Goal: Task Accomplishment & Management: Complete application form

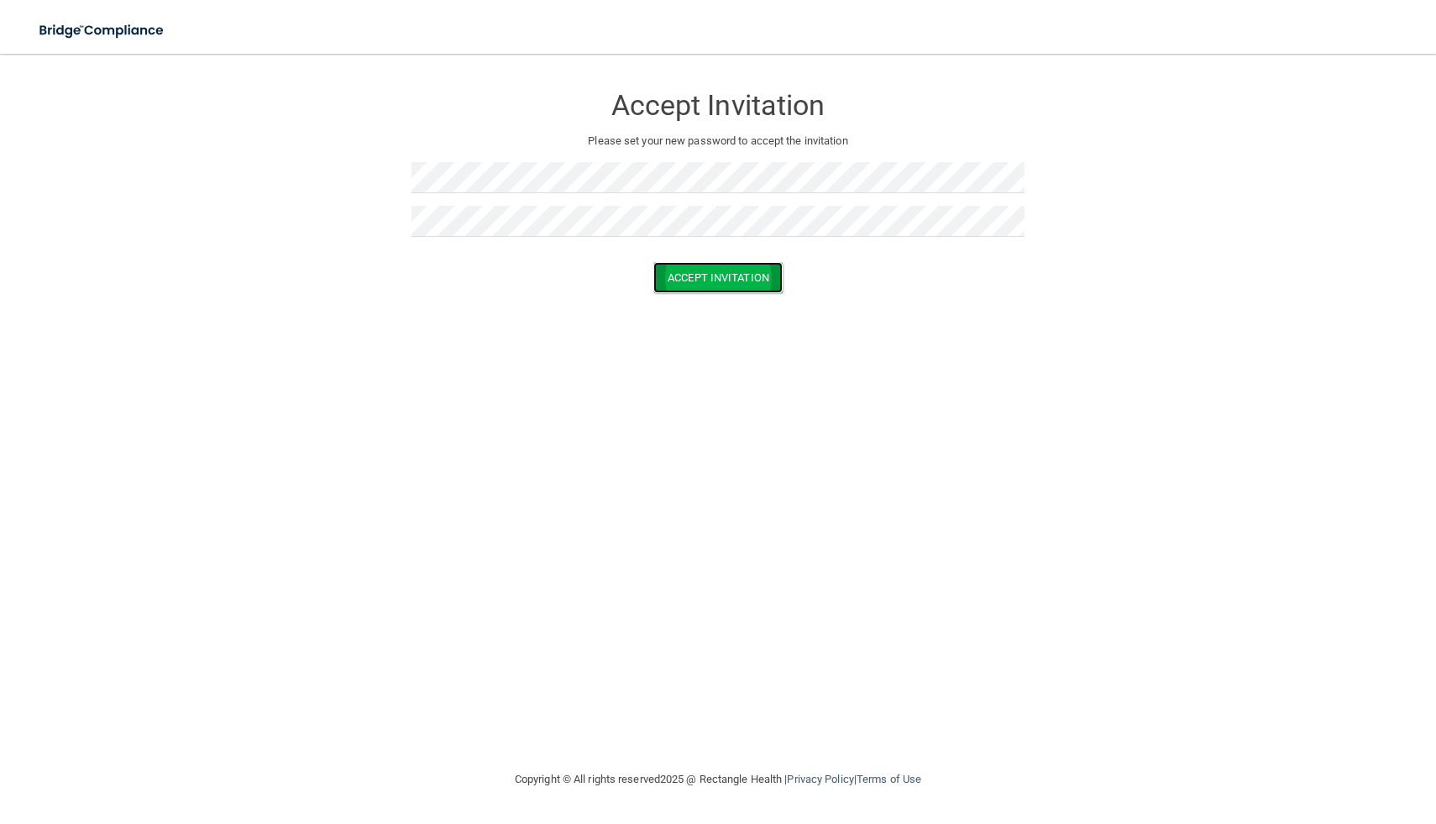
click at [687, 281] on button "Accept Invitation" at bounding box center [717, 277] width 129 height 31
click at [698, 311] on button "Accept Invitation" at bounding box center [717, 301] width 129 height 31
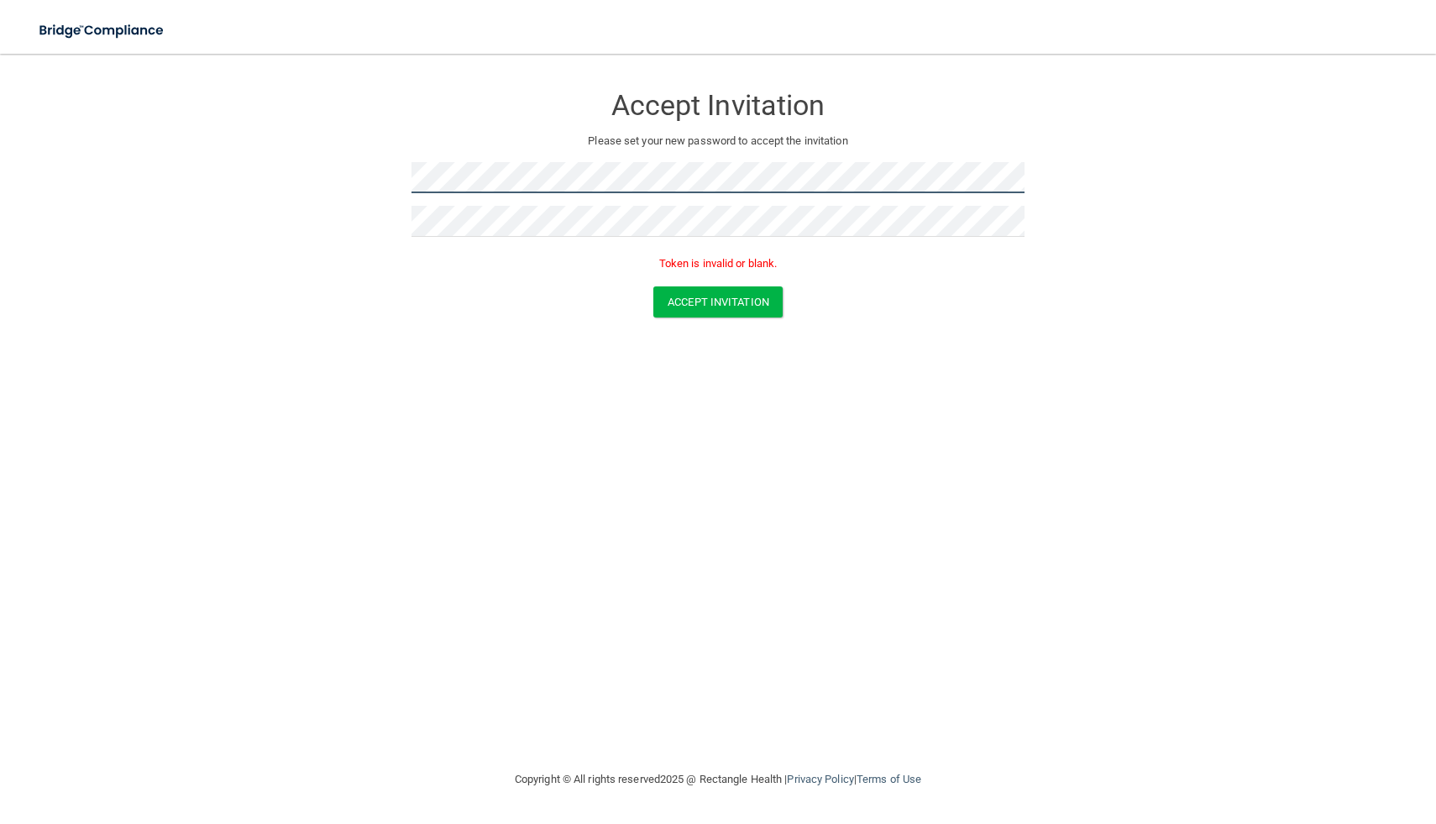
click at [341, 174] on form "Accept Invitation Please set your new password to accept the invitation Token i…" at bounding box center [718, 204] width 1369 height 267
click at [341, 173] on form "Accept Invitation Please set your new password to accept the invitation Token i…" at bounding box center [718, 204] width 1369 height 267
click at [493, 159] on div "Accept Invitation Please set your new password to accept the invitation Token i…" at bounding box center [717, 179] width 613 height 216
click at [357, 165] on form "Accept Invitation Please set your new password to accept the invitation Token i…" at bounding box center [718, 204] width 1369 height 267
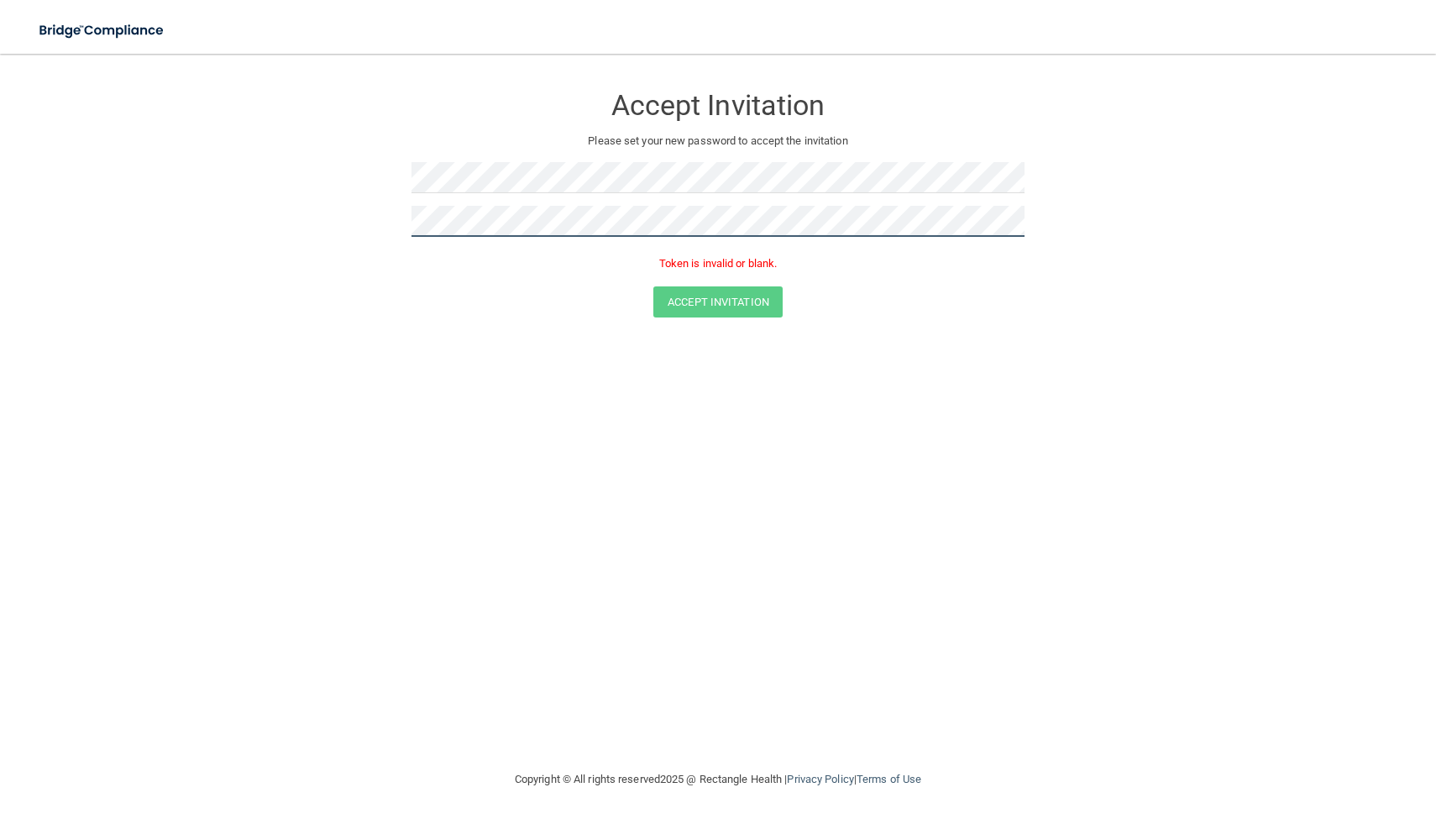
click at [353, 213] on form "Accept Invitation Please set your new password to accept the invitation Token i…" at bounding box center [718, 204] width 1369 height 267
click at [378, 214] on form "Accept Invitation Please set your new password to accept the invitation Token i…" at bounding box center [718, 204] width 1369 height 267
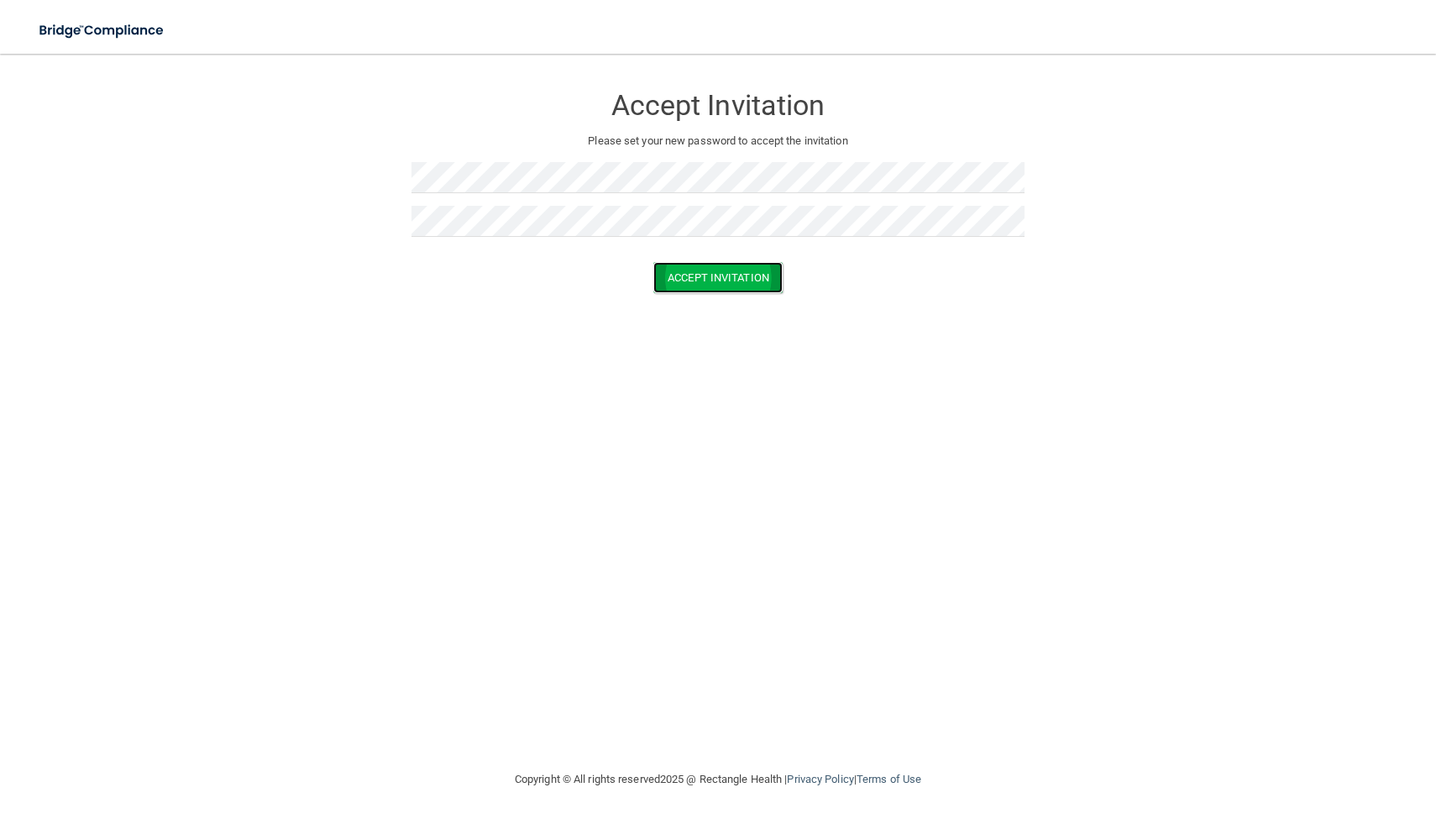
click at [677, 283] on button "Accept Invitation" at bounding box center [717, 277] width 129 height 31
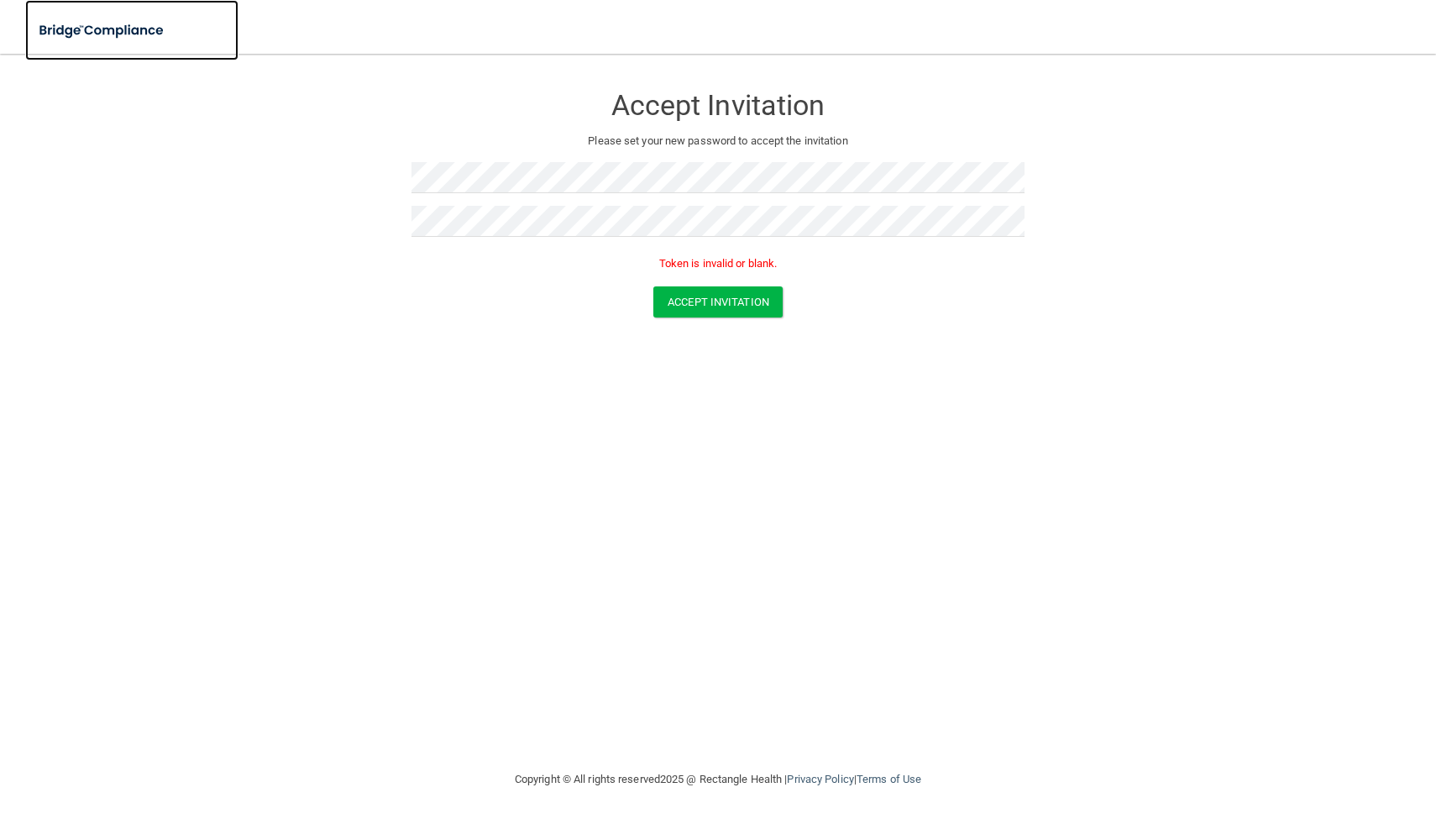
click at [107, 33] on img at bounding box center [102, 30] width 155 height 34
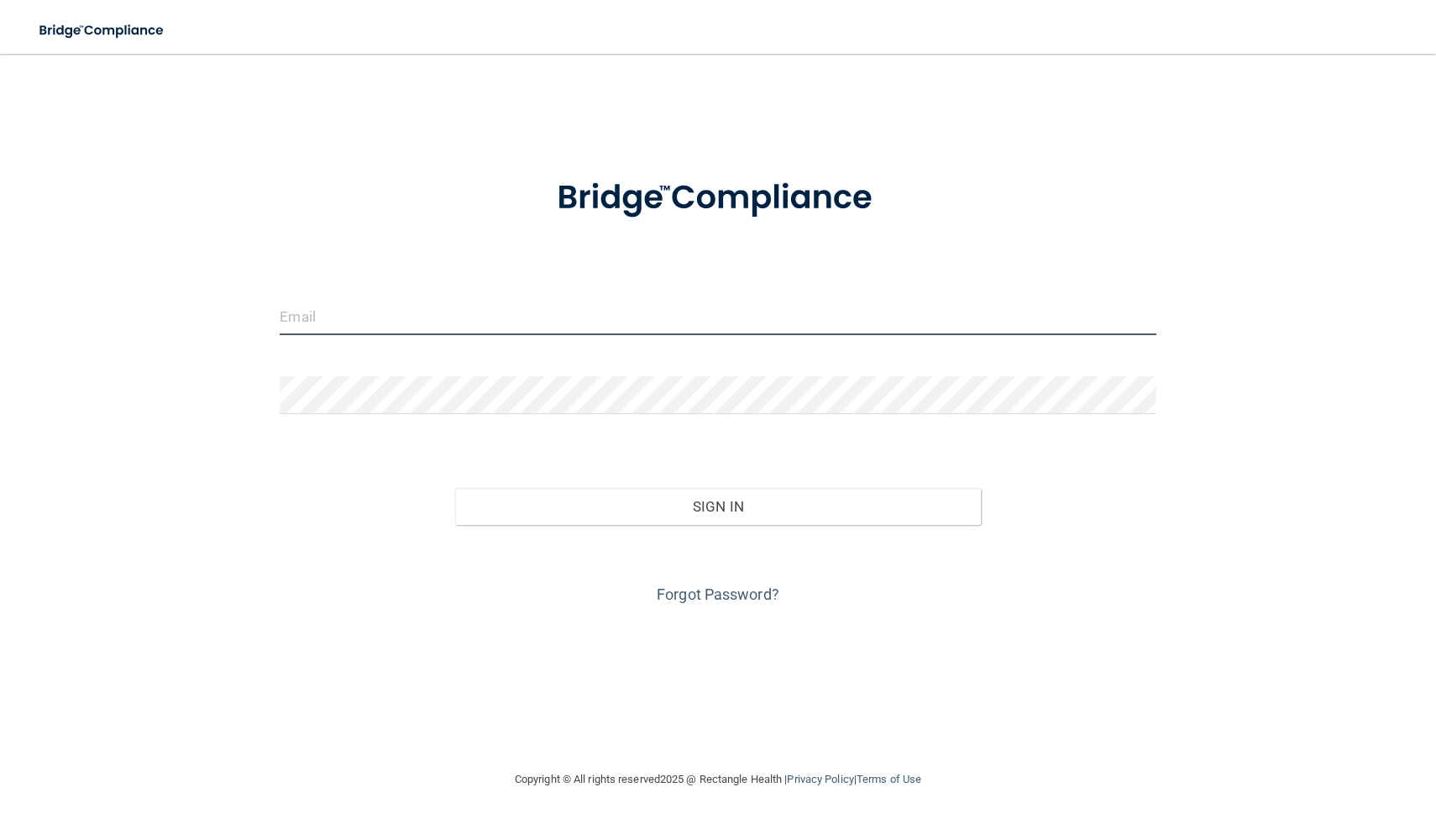
click at [390, 320] on input "email" at bounding box center [718, 316] width 876 height 38
type input "ellacnelson05@gmail.com"
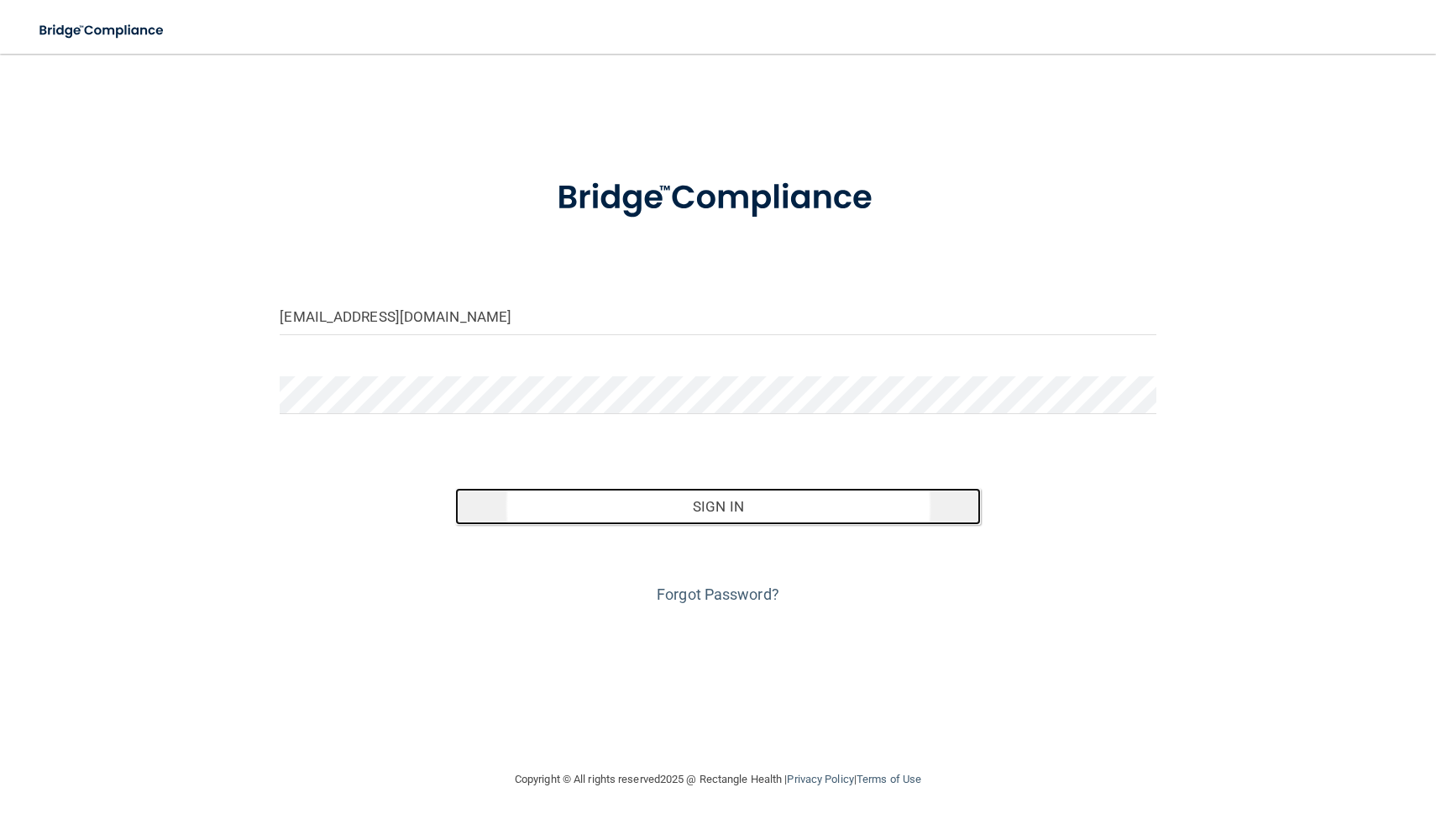
click at [608, 512] on button "Sign In" at bounding box center [718, 506] width 526 height 37
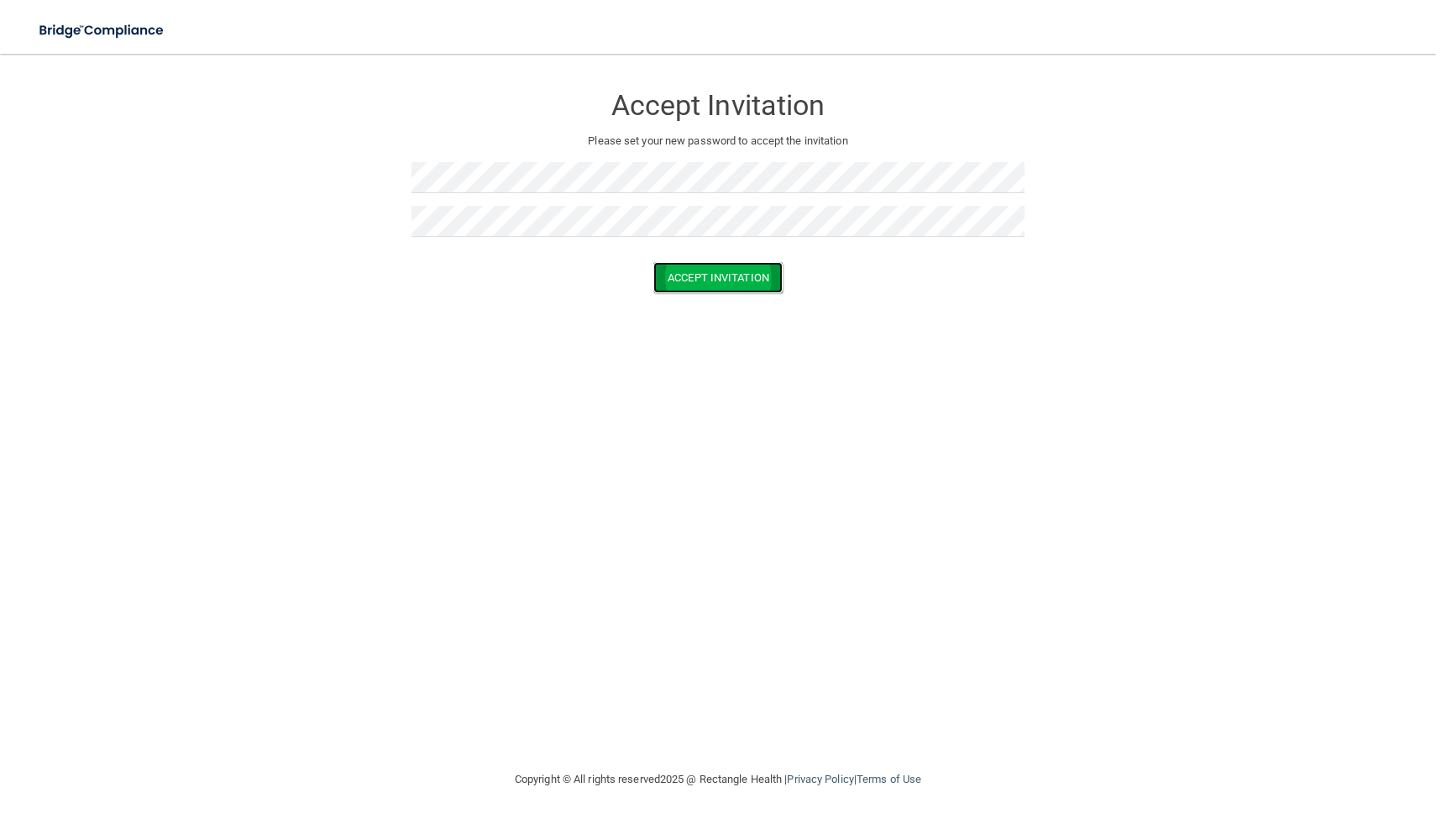
click at [717, 282] on button "Accept Invitation" at bounding box center [717, 277] width 129 height 31
click at [713, 274] on div "Token is invalid or blank." at bounding box center [717, 267] width 613 height 37
click at [717, 270] on p "Token is invalid or blank." at bounding box center [717, 264] width 613 height 20
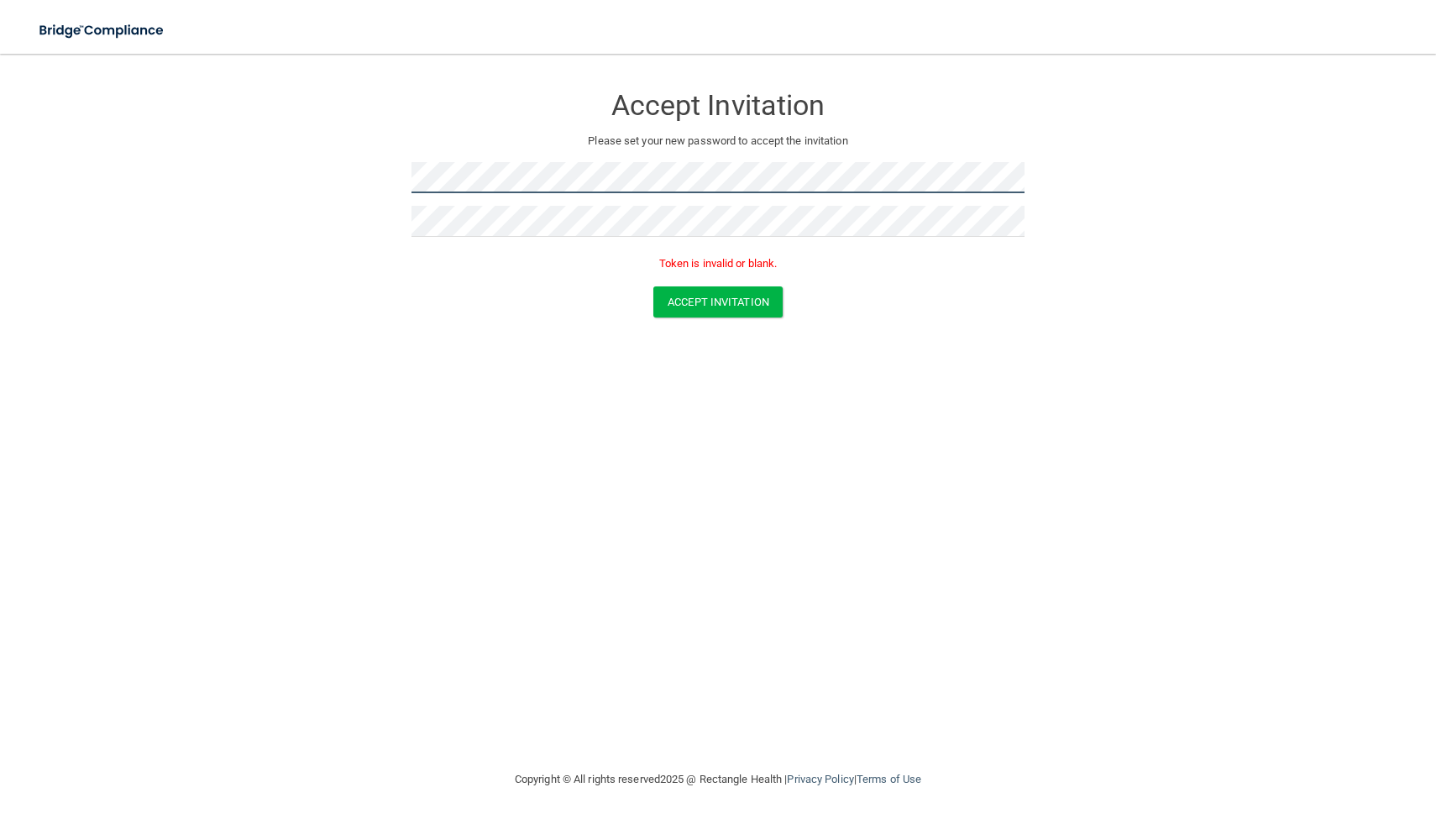
click at [379, 179] on form "Accept Invitation Please set your new password to accept the invitation Token i…" at bounding box center [718, 204] width 1369 height 267
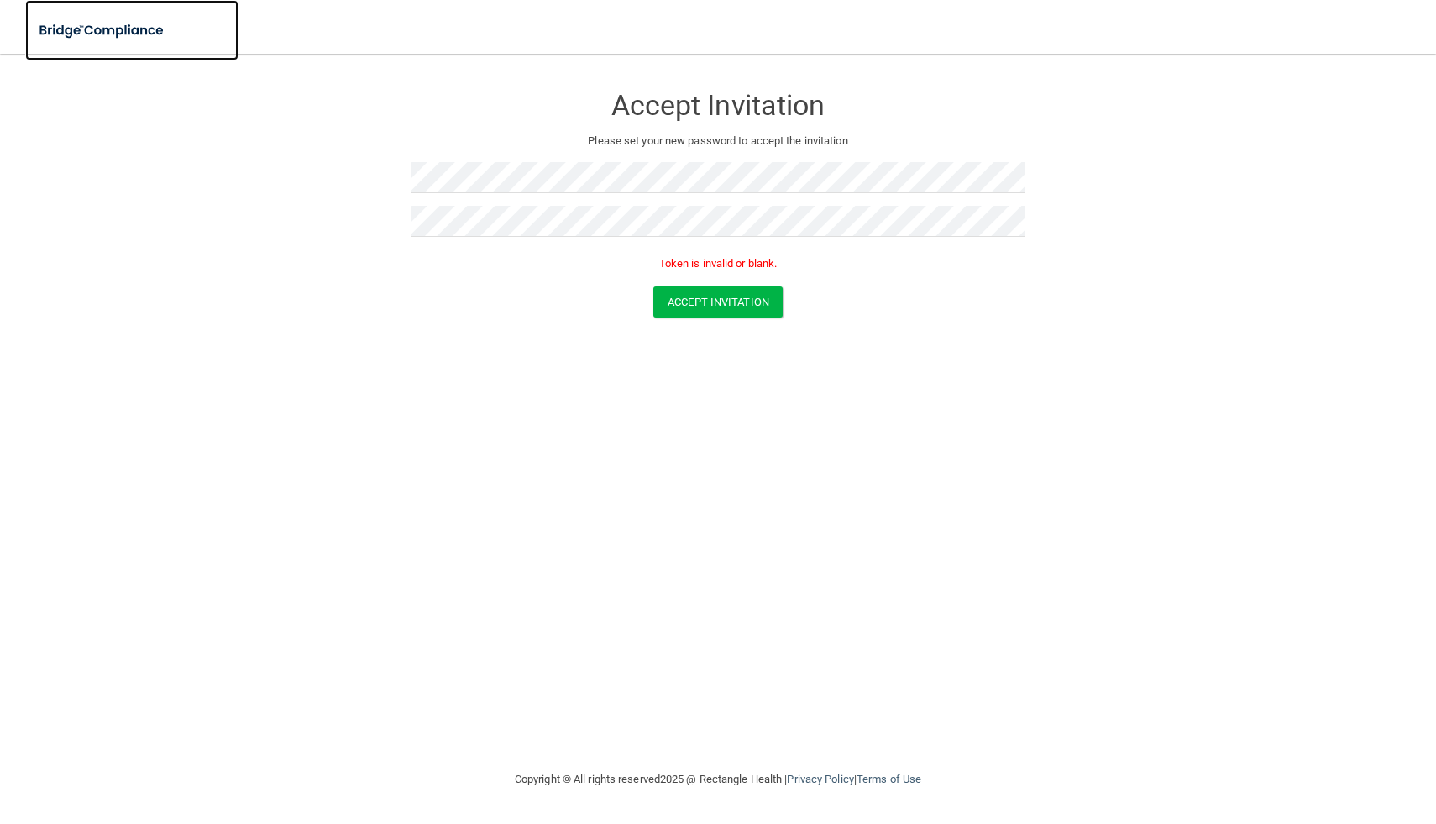
click at [129, 33] on img at bounding box center [102, 30] width 155 height 34
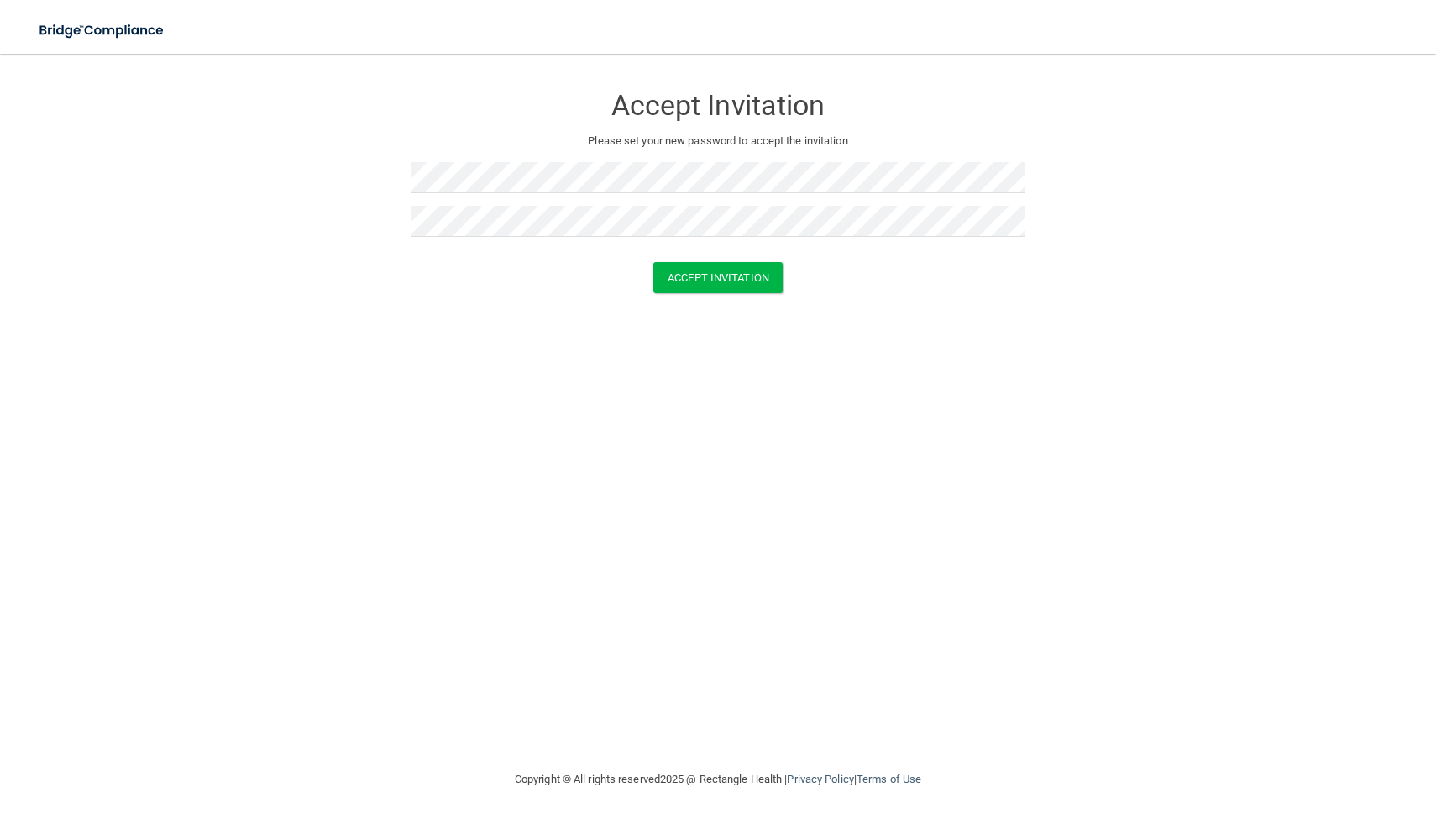
click at [693, 301] on form "Accept Invitation Please set your new password to accept the invitation Accept …" at bounding box center [718, 192] width 1369 height 243
click at [694, 292] on button "Accept Invitation" at bounding box center [717, 277] width 129 height 31
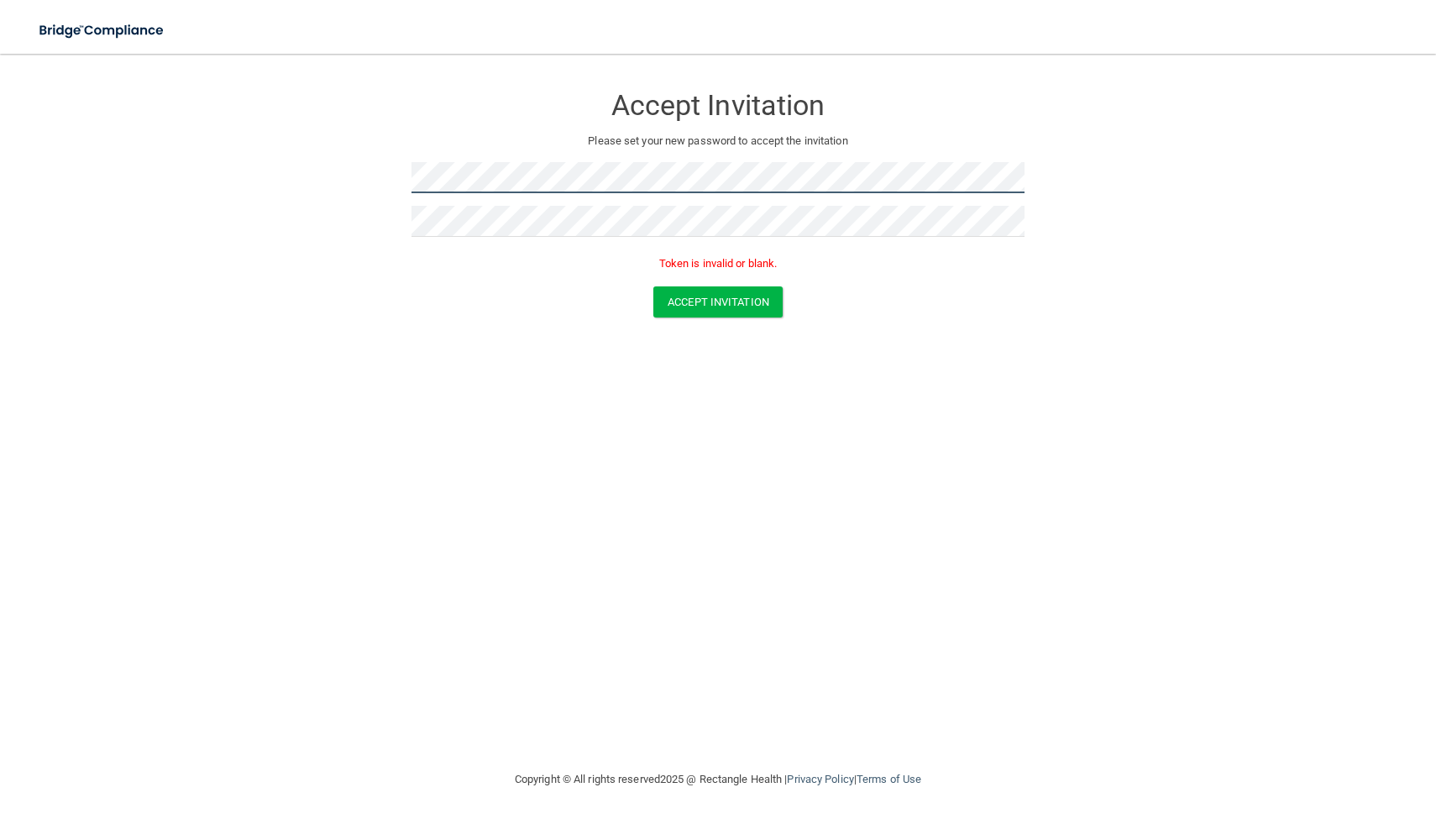
click at [352, 181] on form "Accept Invitation Please set your new password to accept the invitation Token i…" at bounding box center [718, 204] width 1369 height 267
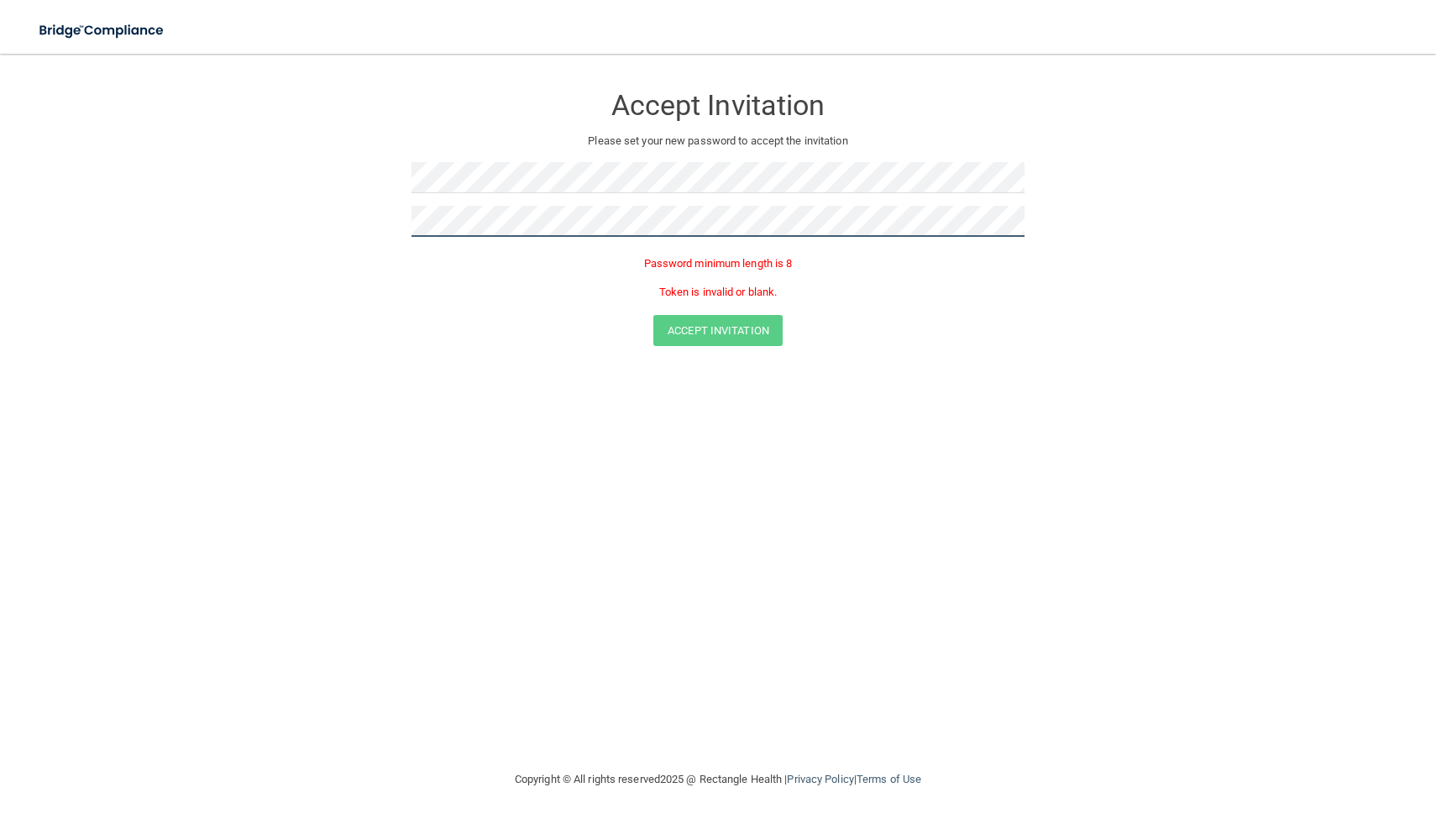
click at [321, 217] on form "Accept Invitation Please set your new password to accept the invitation Passwor…" at bounding box center [718, 219] width 1369 height 296
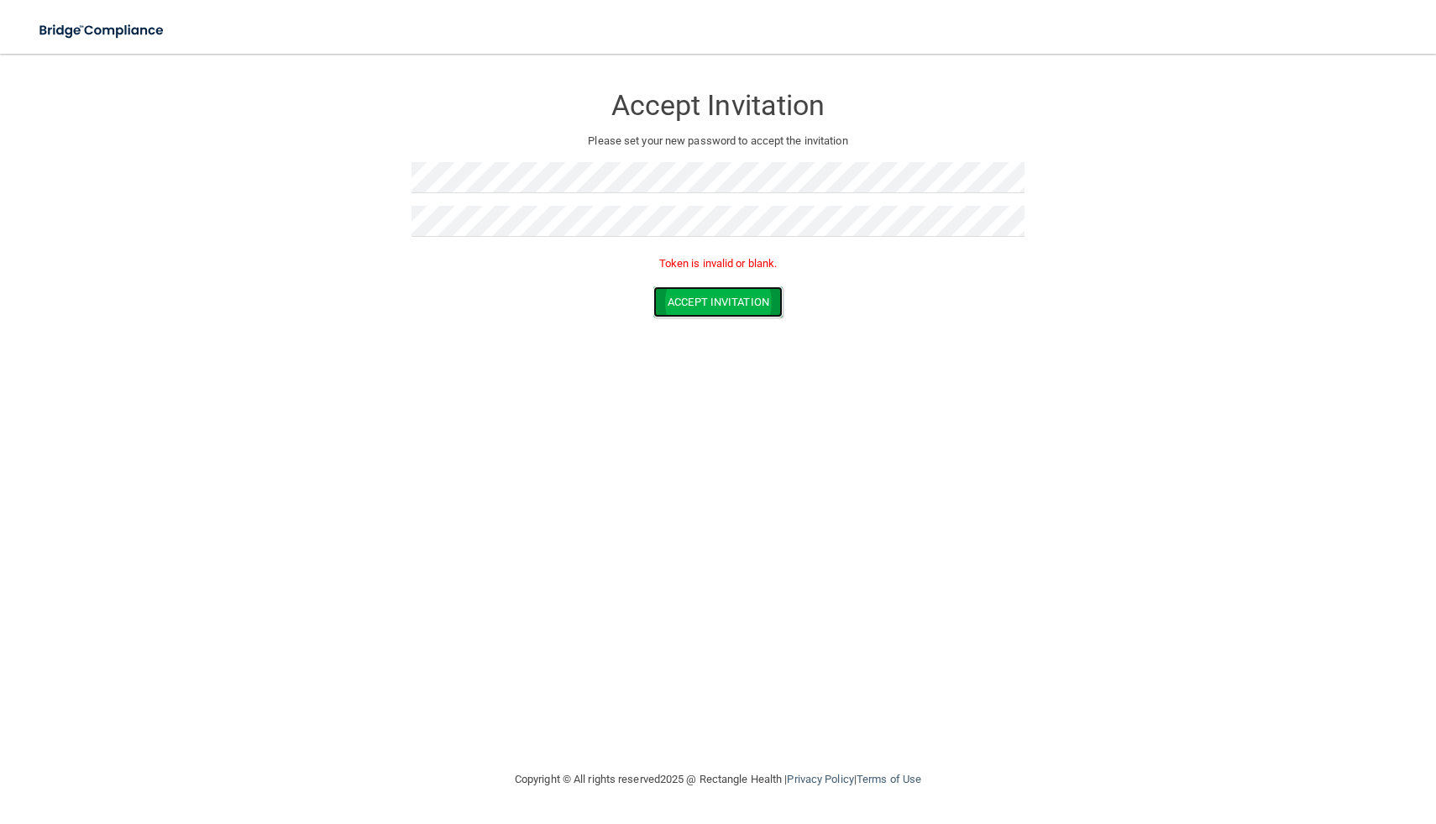
click at [700, 296] on button "Accept Invitation" at bounding box center [717, 301] width 129 height 31
click at [528, 315] on div "Accept Invitation" at bounding box center [718, 301] width 1394 height 31
click at [382, 181] on form "Accept Invitation Please set your new password to accept the invitation Token i…" at bounding box center [718, 204] width 1369 height 267
click at [362, 173] on form "Accept Invitation Please set your new password to accept the invitation Token i…" at bounding box center [718, 204] width 1369 height 267
click at [349, 221] on form "Accept Invitation Please set your new password to accept the invitation Token i…" at bounding box center [718, 204] width 1369 height 267
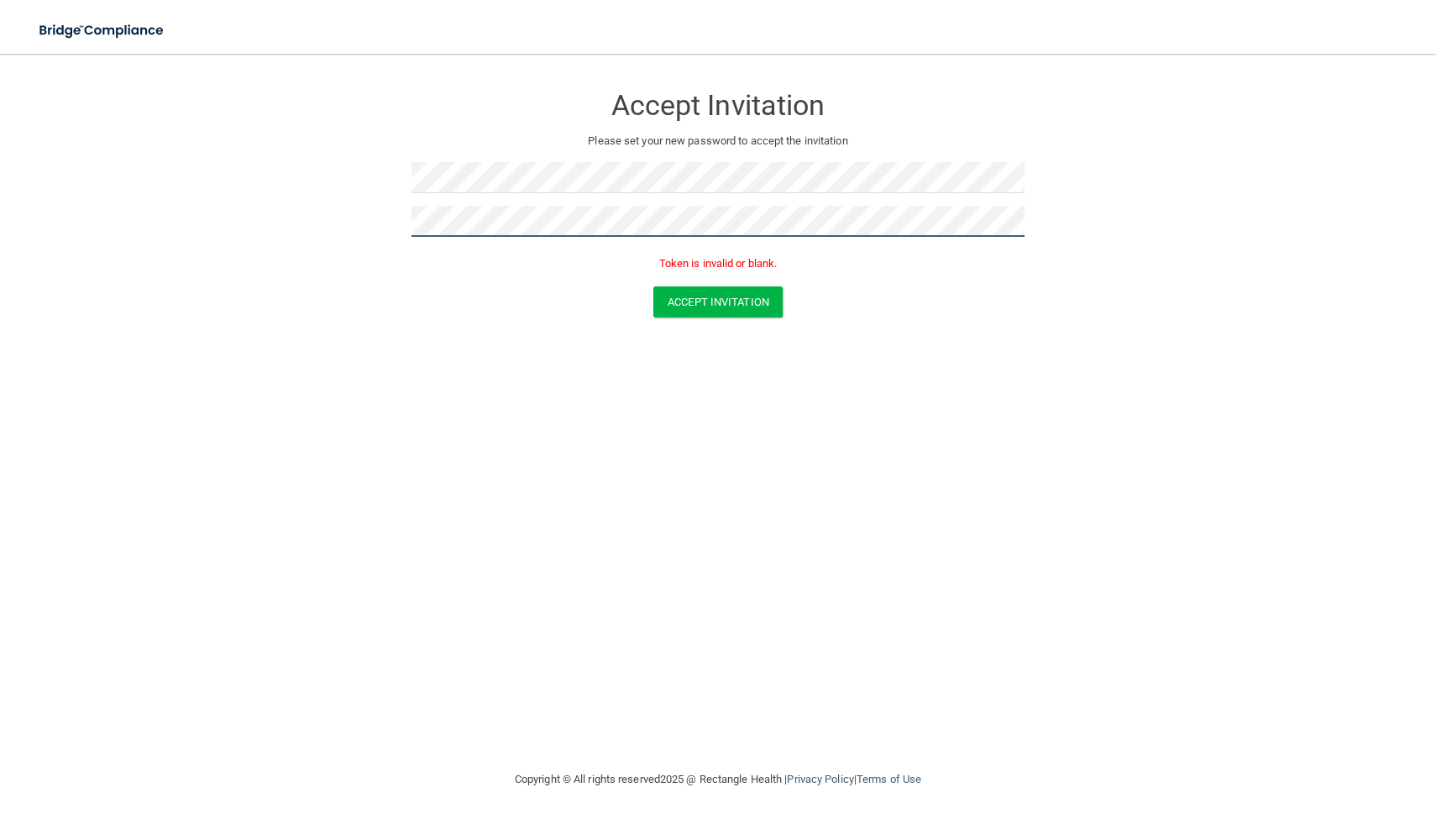
click at [653, 286] on button "Accept Invitation" at bounding box center [717, 301] width 129 height 31
click at [736, 300] on button "Accept Invitation" at bounding box center [717, 301] width 129 height 31
click at [709, 304] on button "Accept Invitation" at bounding box center [717, 301] width 129 height 31
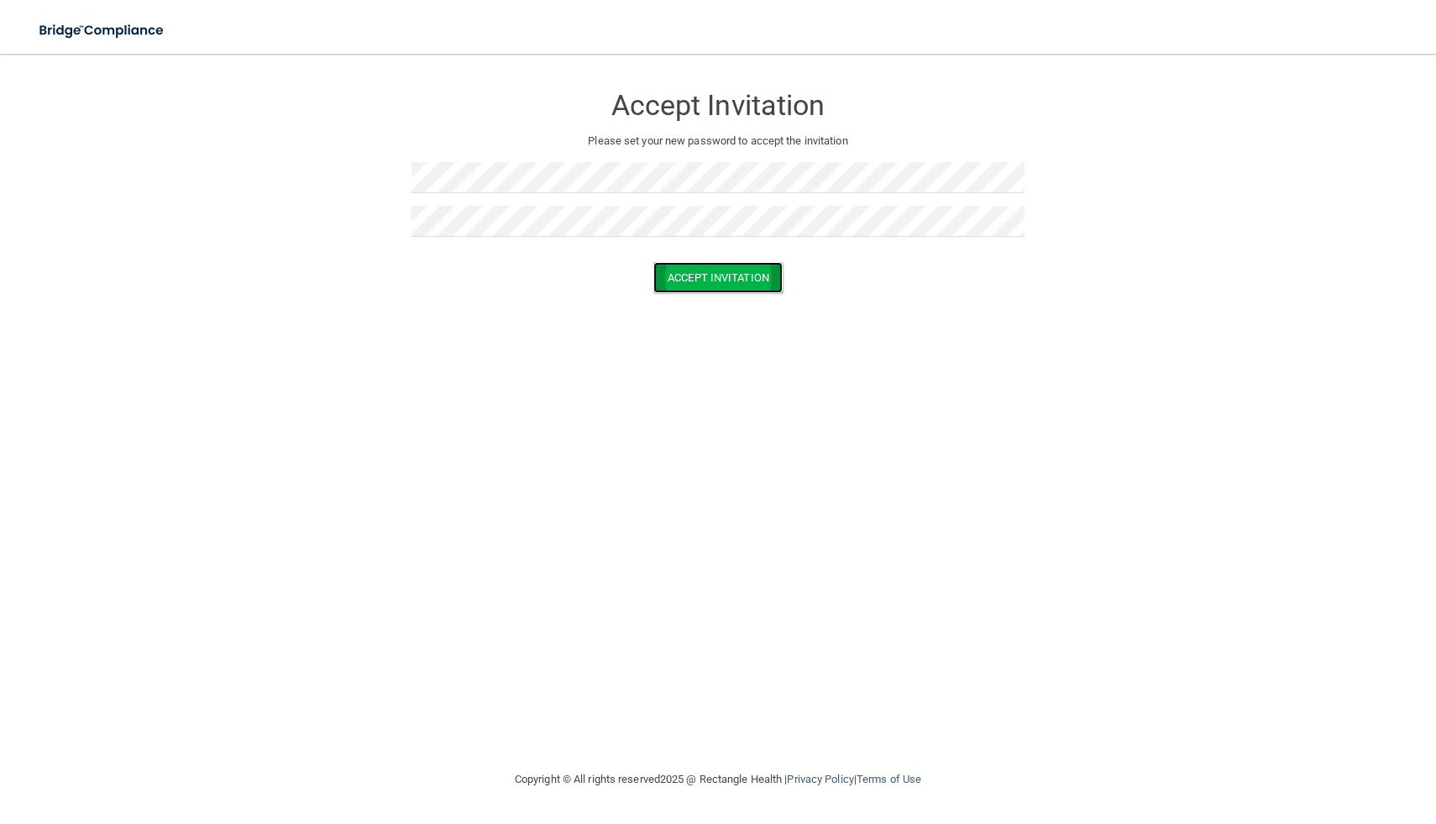
click at [685, 278] on button "Accept Invitation" at bounding box center [717, 277] width 129 height 31
